Goal: Task Accomplishment & Management: Use online tool/utility

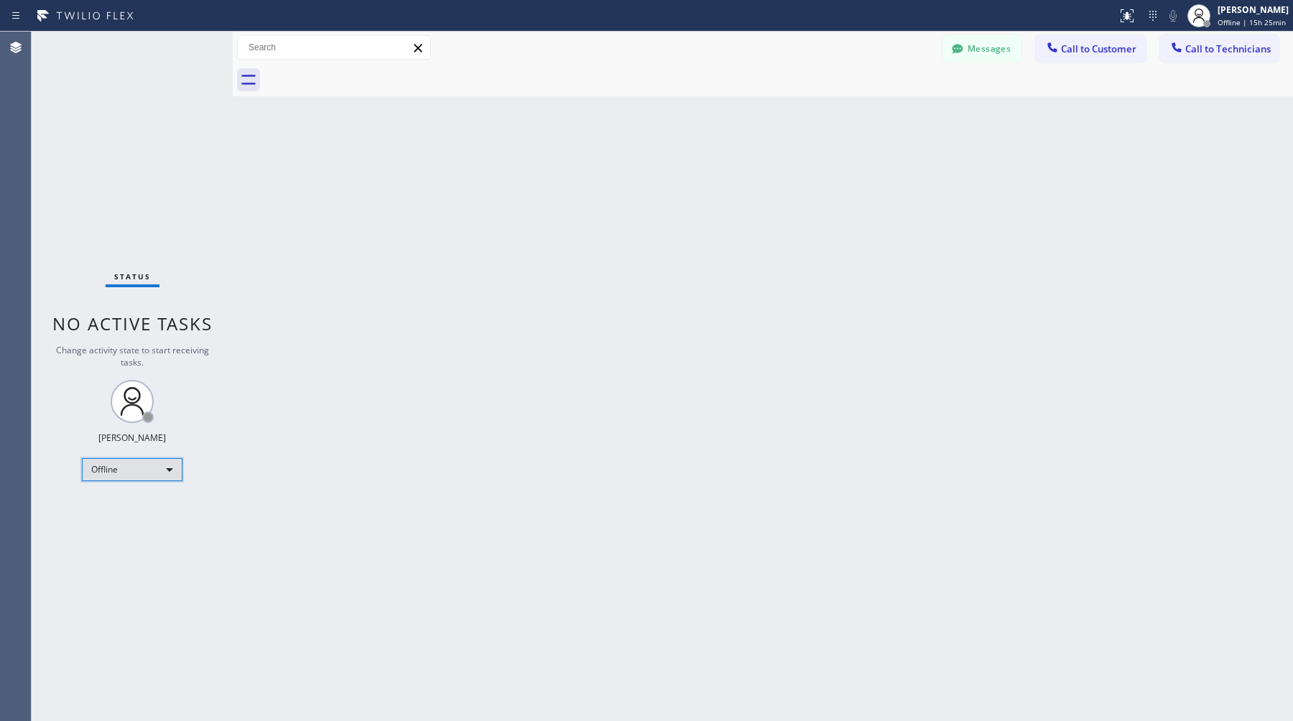
click at [116, 476] on div "Offline" at bounding box center [132, 469] width 101 height 23
click at [121, 514] on li "Available" at bounding box center [132, 507] width 98 height 17
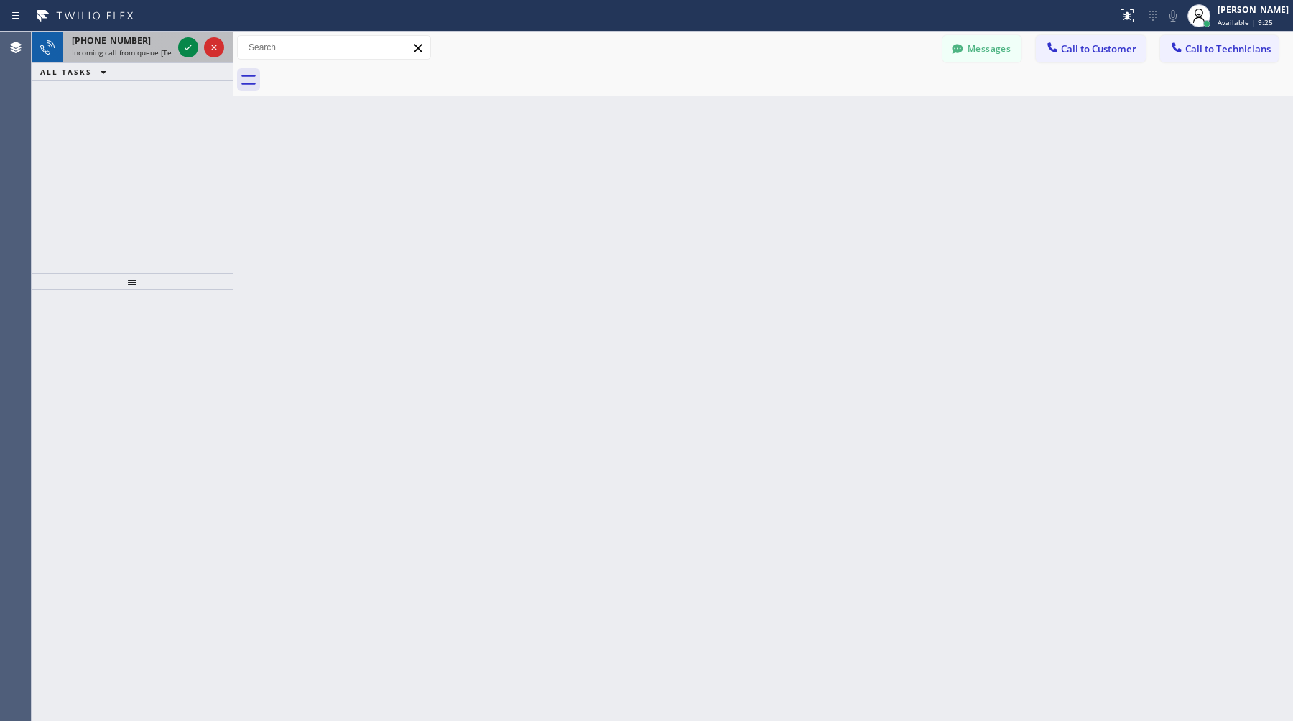
click at [116, 54] on span "Incoming call from queue [Test] All" at bounding box center [131, 52] width 119 height 10
